Goal: Information Seeking & Learning: Learn about a topic

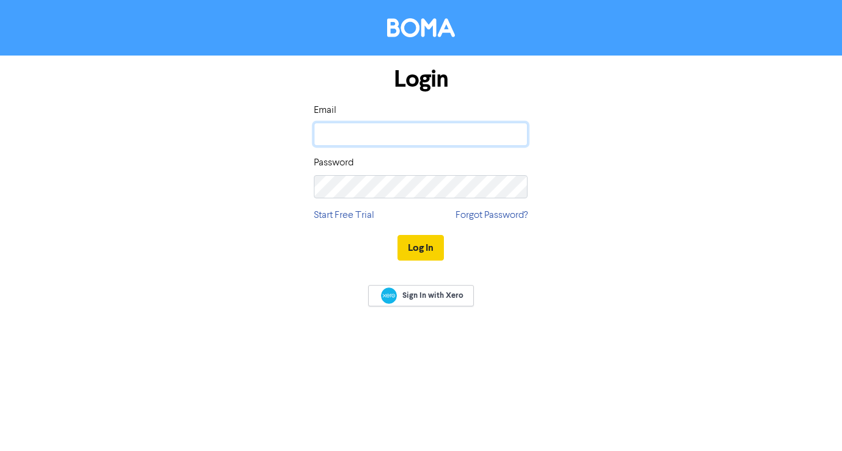
type input "[PERSON_NAME][EMAIL_ADDRESS][DOMAIN_NAME]"
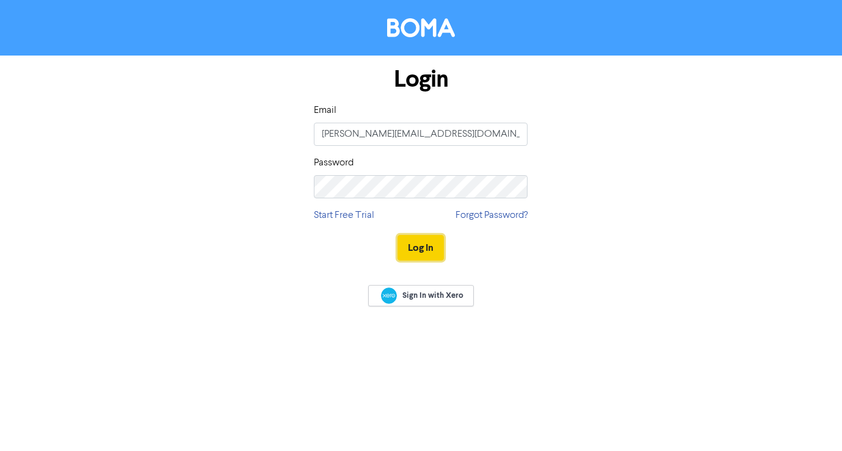
click at [412, 248] on button "Log In" at bounding box center [420, 248] width 46 height 26
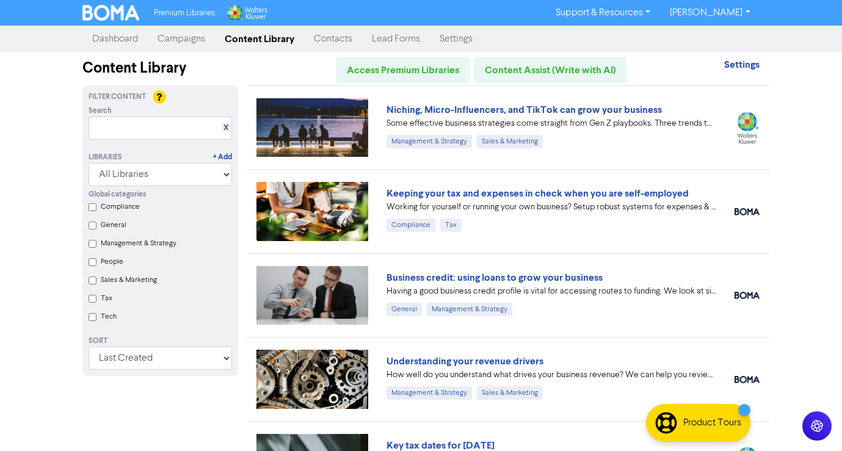
click at [91, 263] on input "People" at bounding box center [93, 262] width 8 height 8
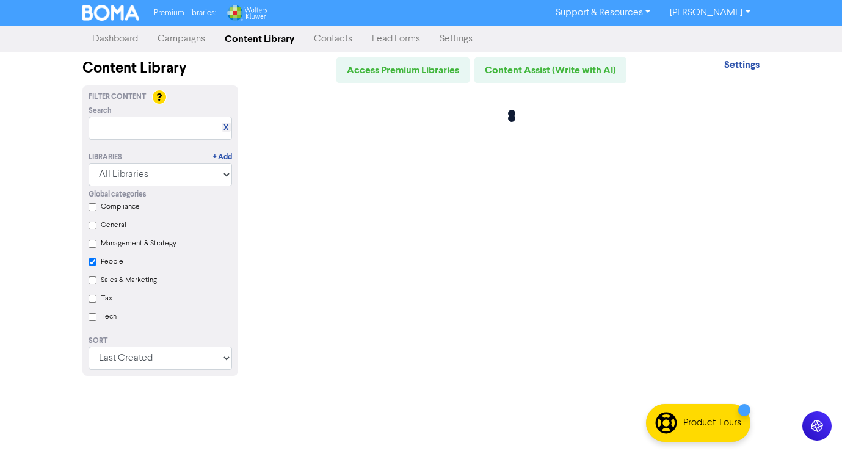
checkbox input "true"
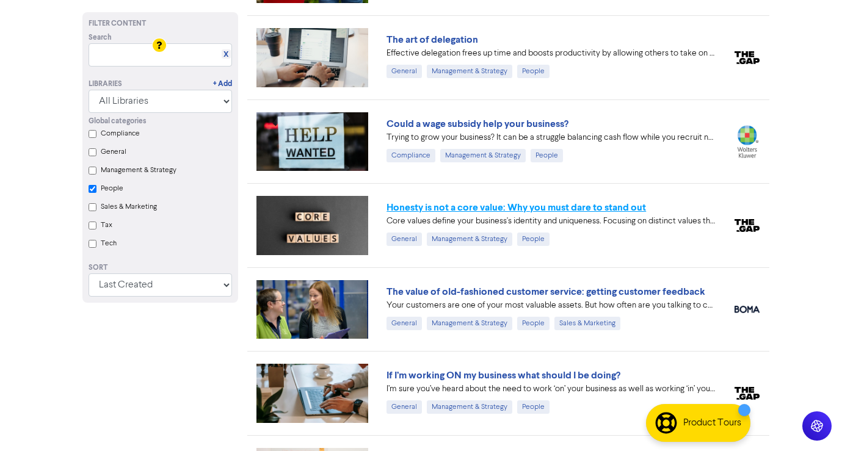
scroll to position [347, 0]
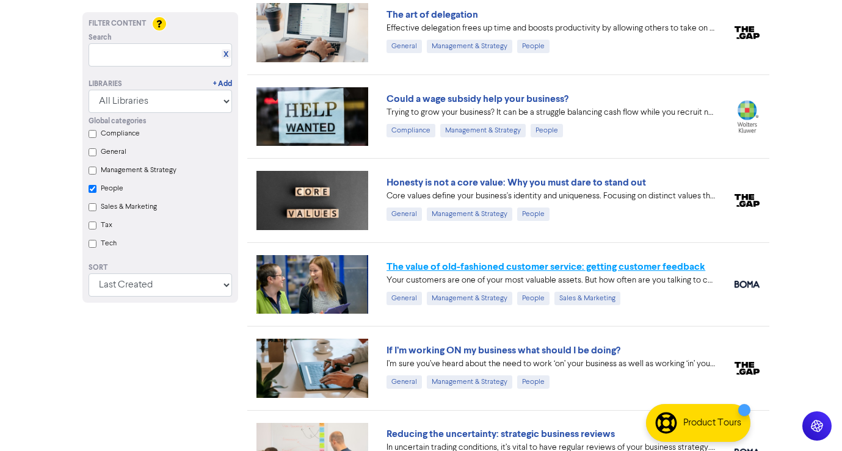
click at [469, 266] on link "The value of old-fashioned customer service: getting customer feedback" at bounding box center [545, 267] width 319 height 12
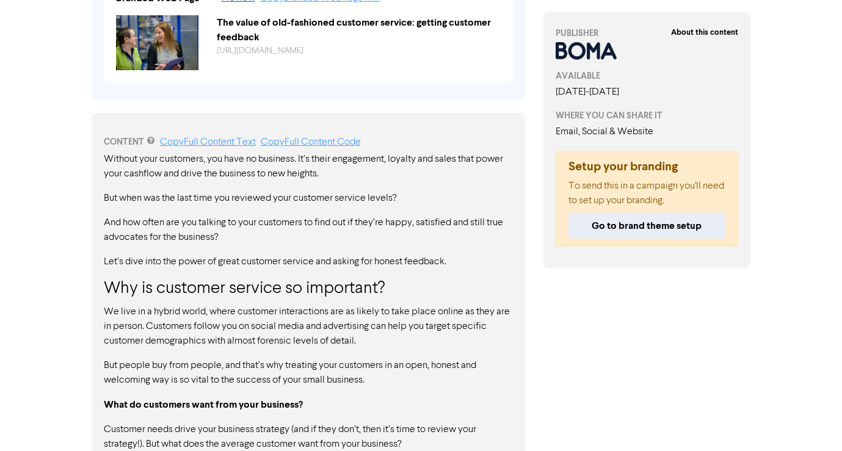
scroll to position [479, 0]
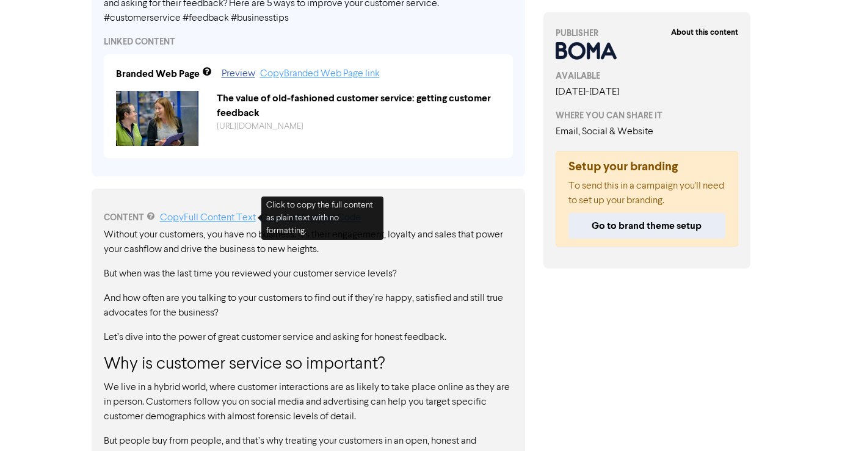
click at [241, 221] on link "Copy Full Content Text" at bounding box center [208, 218] width 96 height 10
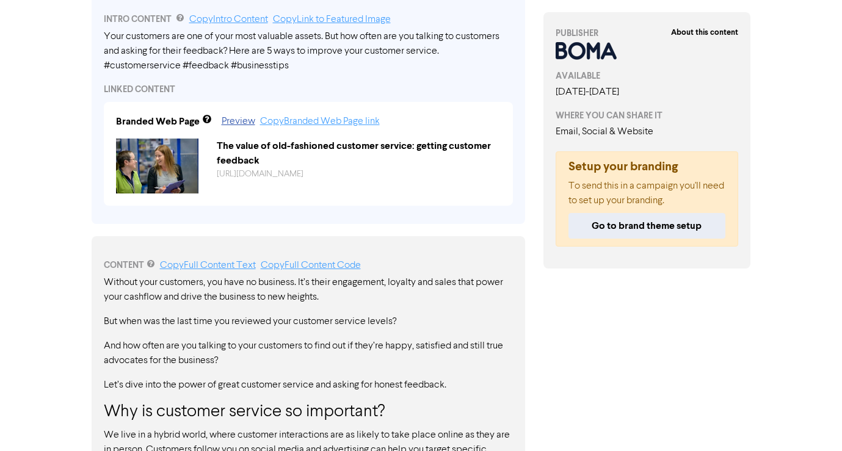
scroll to position [430, 0]
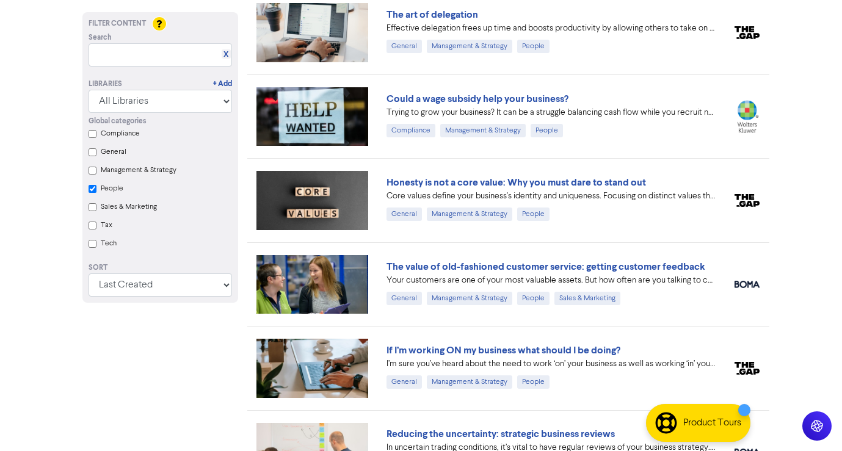
click at [91, 228] on input "Tax" at bounding box center [93, 226] width 8 height 8
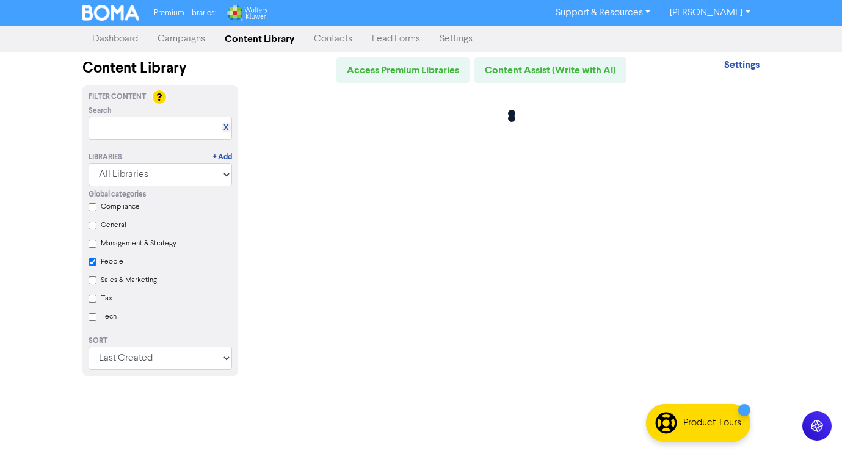
scroll to position [0, 0]
click at [91, 228] on input "General" at bounding box center [93, 226] width 8 height 8
checkbox input "true"
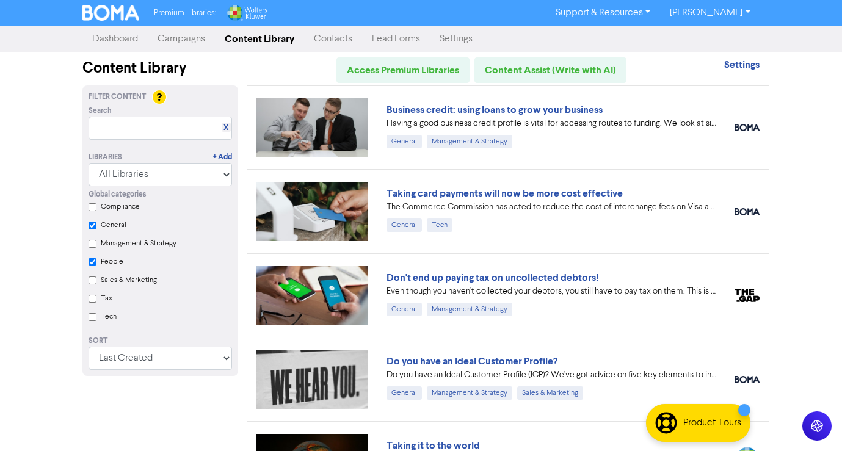
click at [92, 297] on input "Tax" at bounding box center [93, 299] width 8 height 8
checkbox input "true"
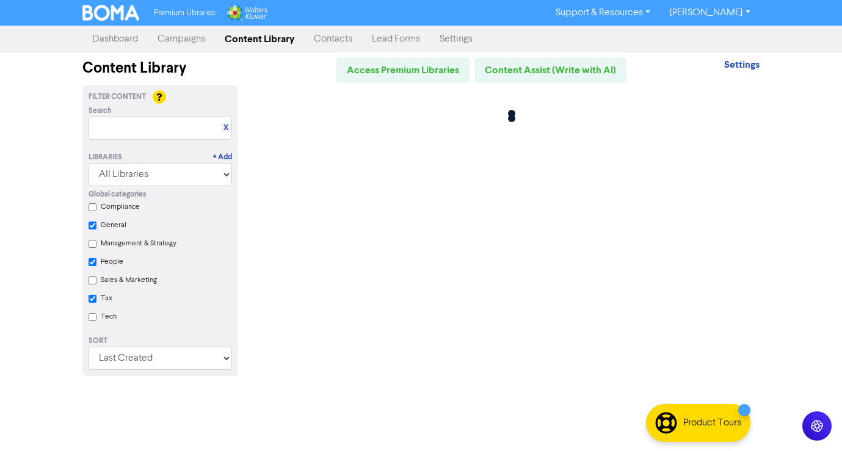
checkbox input "true"
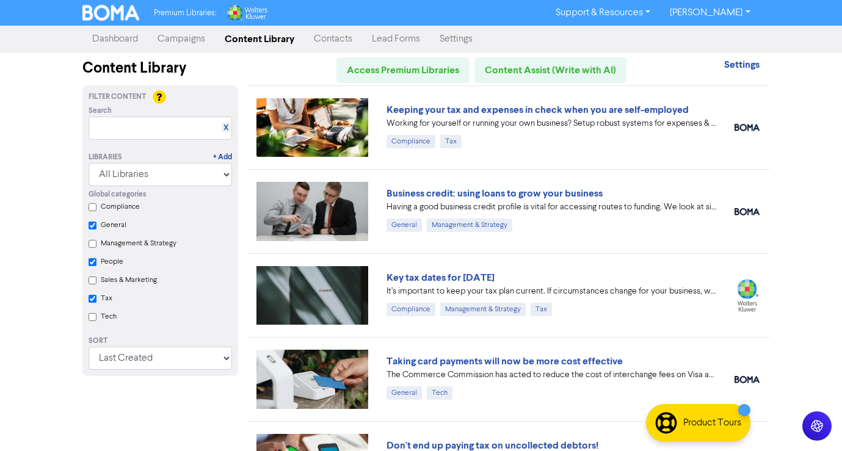
click at [93, 261] on input "People" at bounding box center [93, 262] width 8 height 8
checkbox input "true"
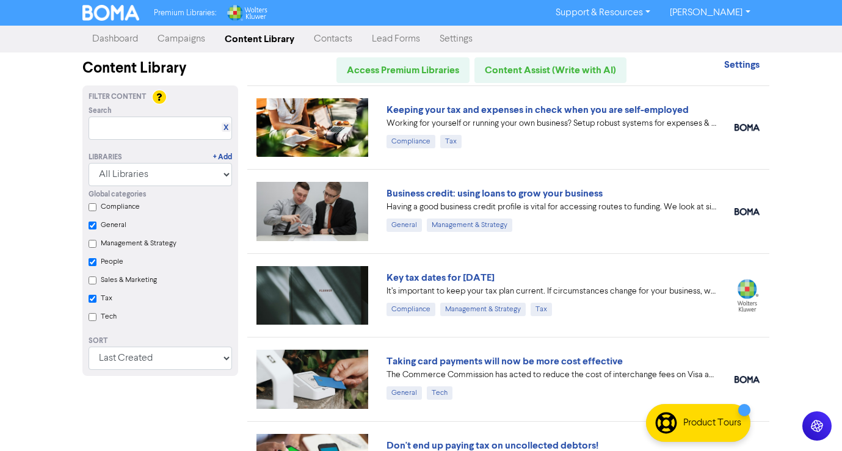
checkbox input "false"
checkbox input "true"
click at [92, 226] on input "General" at bounding box center [93, 226] width 8 height 8
checkbox input "true"
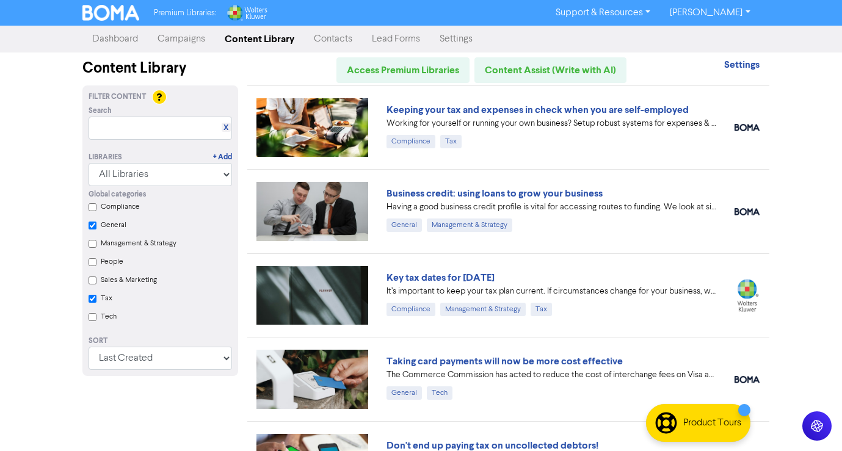
checkbox input "false"
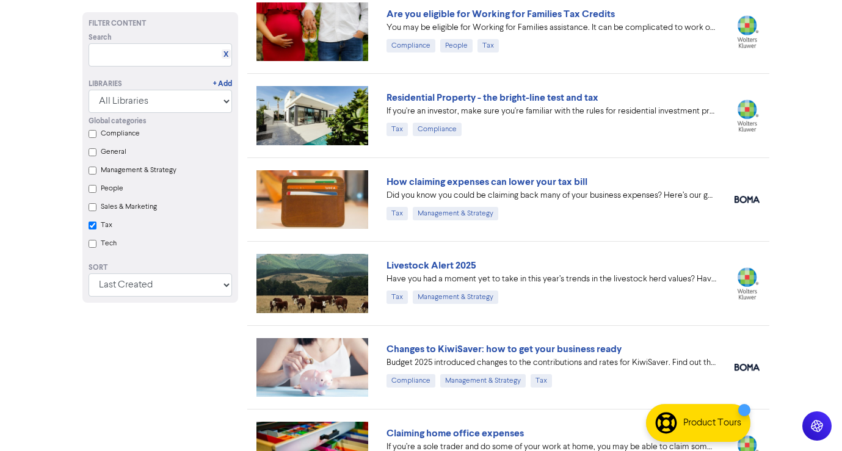
checkbox input "true"
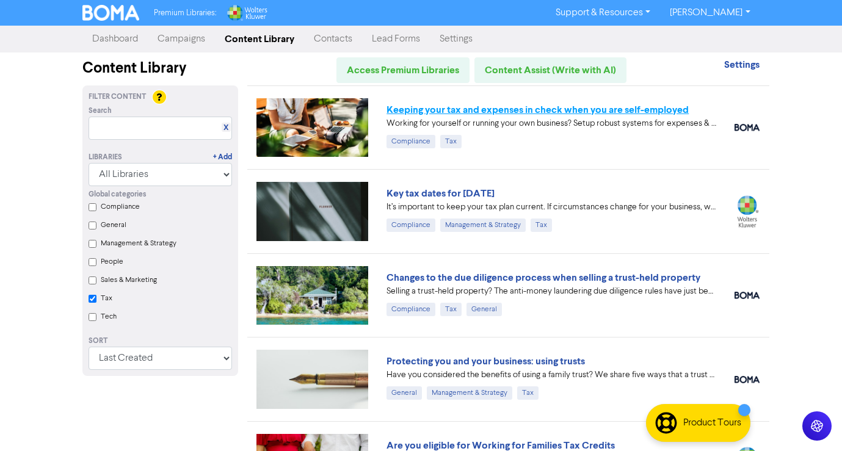
click at [564, 106] on link "Keeping your tax and expenses in check when you are self-employed" at bounding box center [537, 110] width 302 height 12
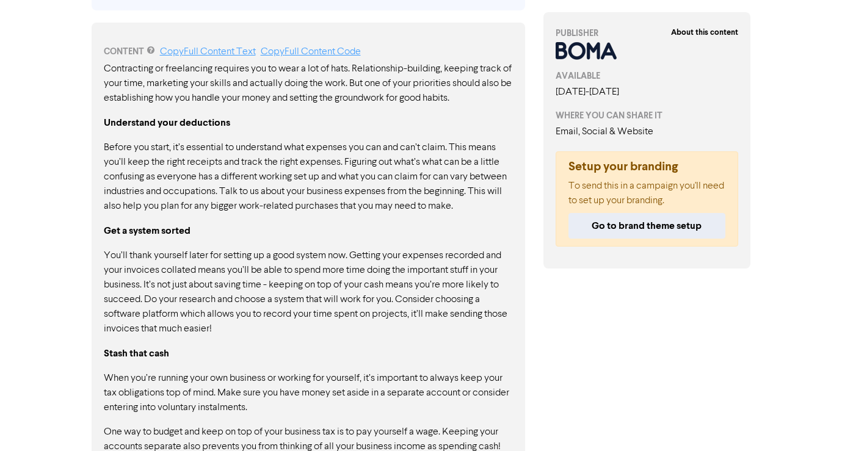
scroll to position [708, 0]
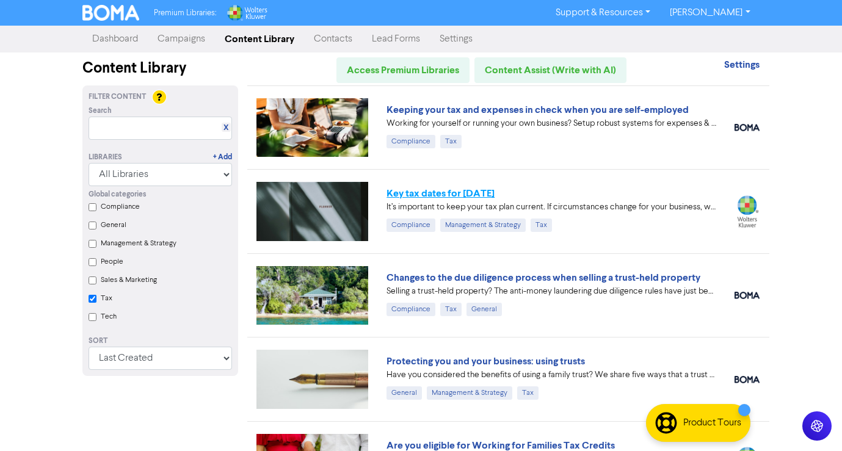
click at [478, 194] on link "Key tax dates for [DATE]" at bounding box center [440, 193] width 108 height 12
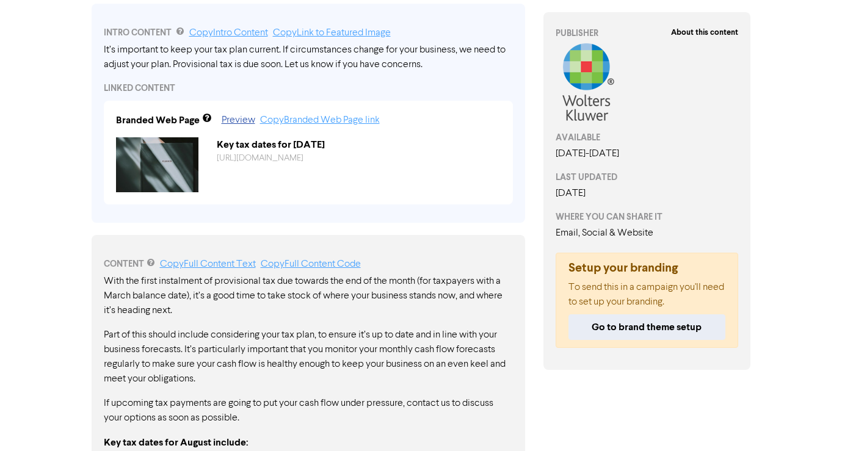
scroll to position [576, 0]
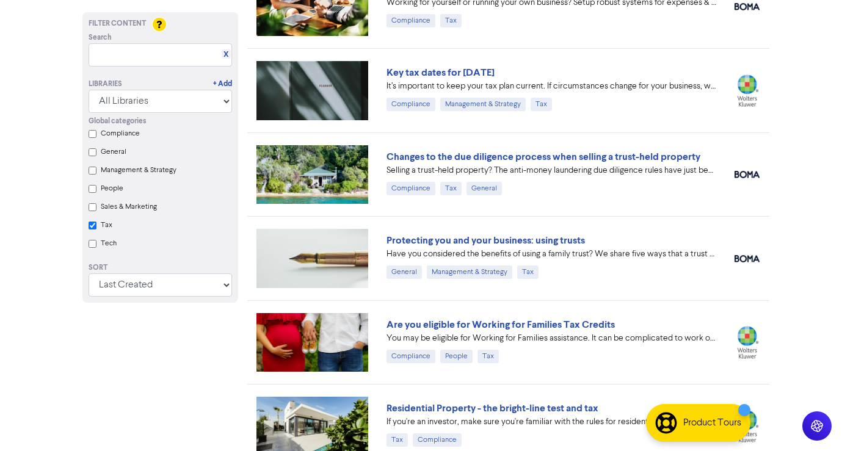
scroll to position [120, 0]
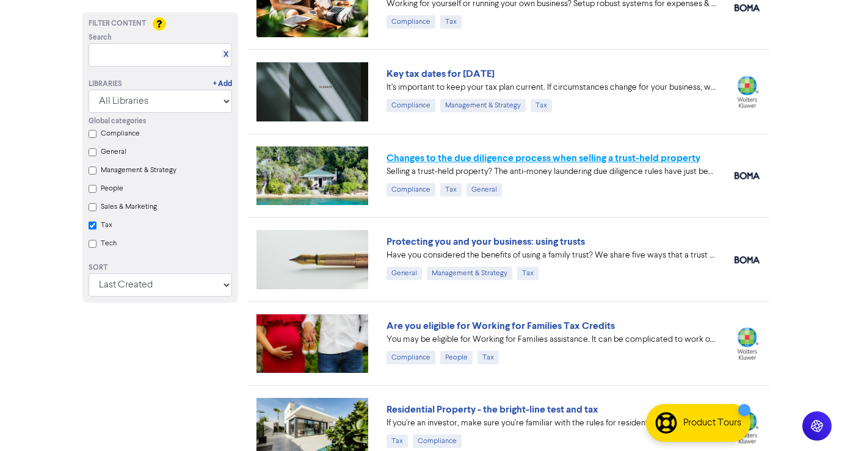
click at [557, 159] on link "Changes to the due diligence process when selling a trust-held property" at bounding box center [543, 158] width 314 height 12
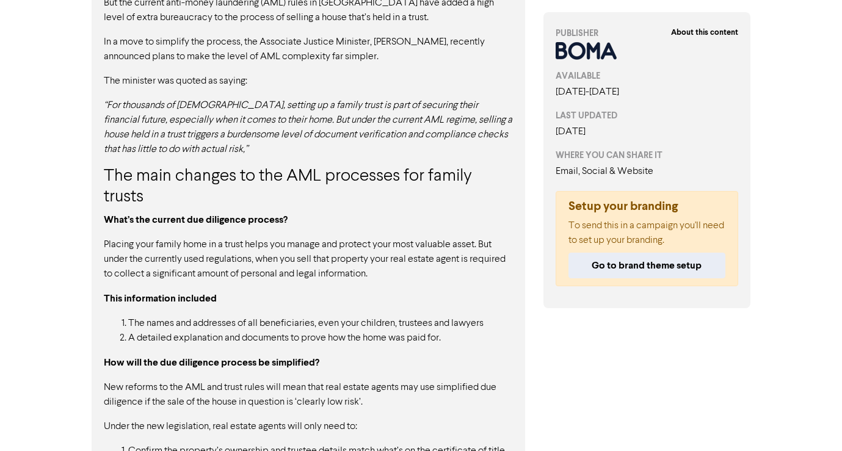
scroll to position [751, 0]
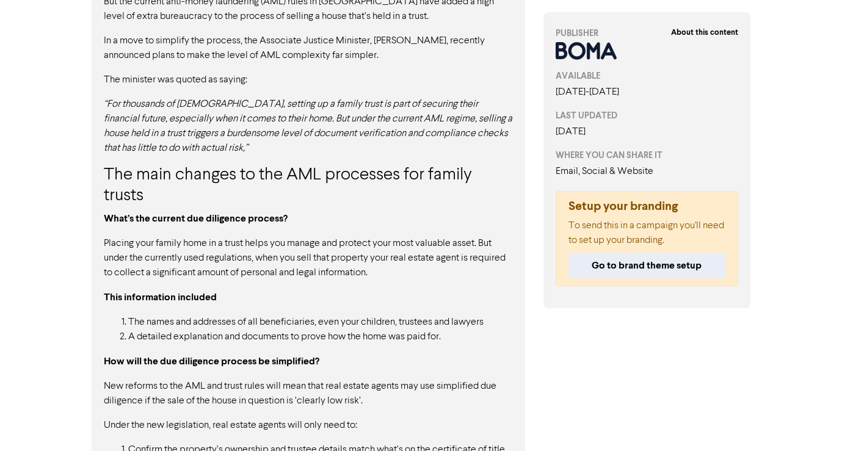
click at [266, 258] on p "Placing your family home in a trust helps you manage and protect your most valu…" at bounding box center [308, 258] width 409 height 44
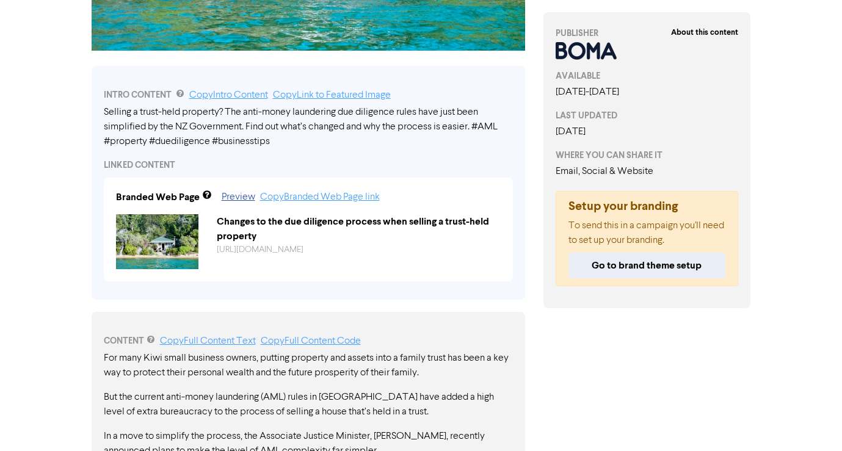
scroll to position [288, 0]
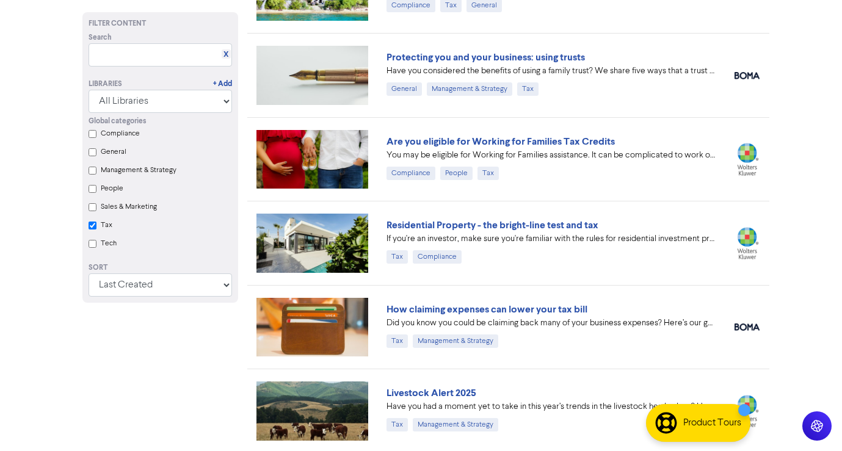
scroll to position [120, 0]
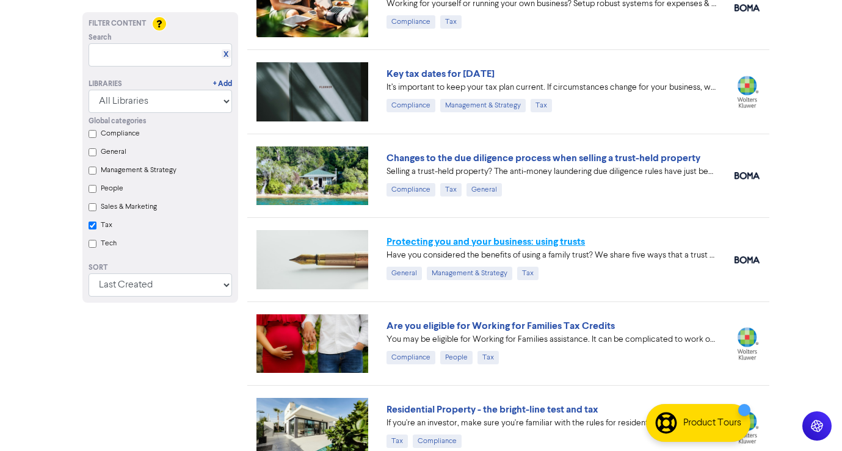
click at [540, 242] on link "Protecting you and your business: using trusts" at bounding box center [485, 242] width 198 height 12
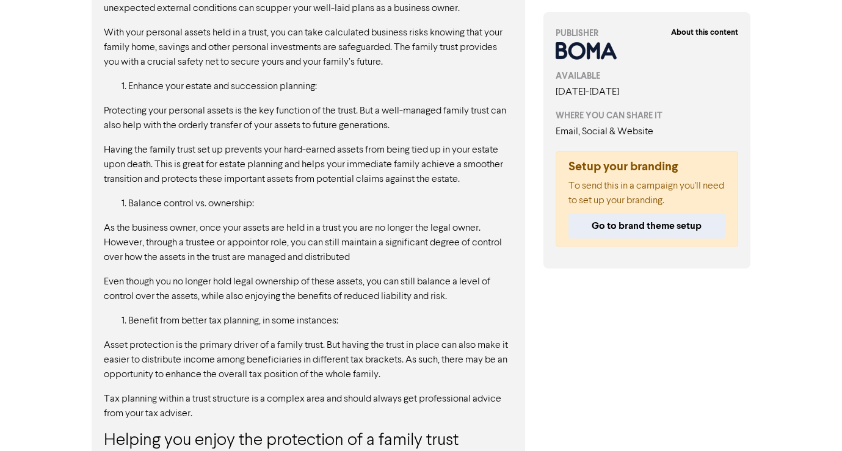
scroll to position [1649, 0]
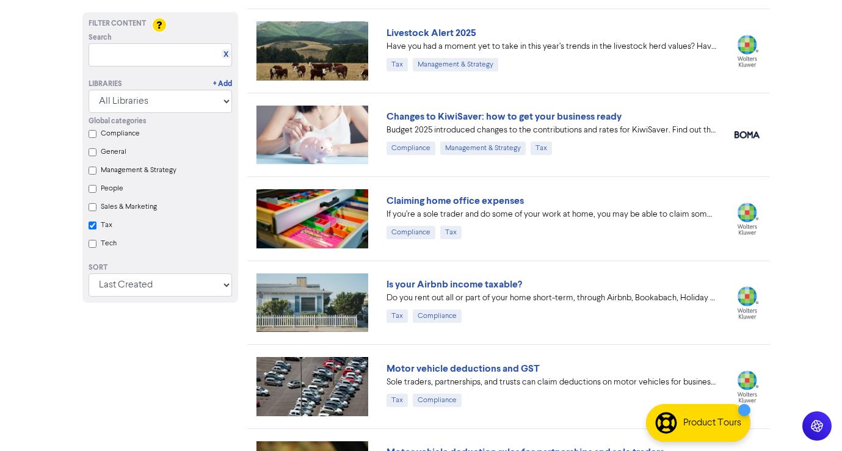
scroll to position [667, 0]
